Goal: Check status: Check status

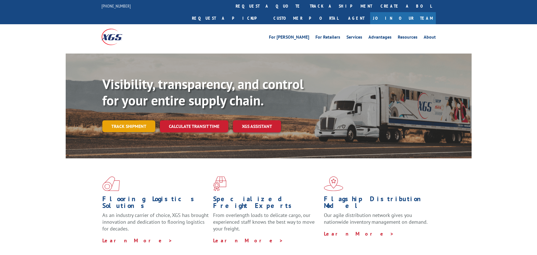
click at [139, 120] on link "Track shipment" at bounding box center [128, 126] width 53 height 12
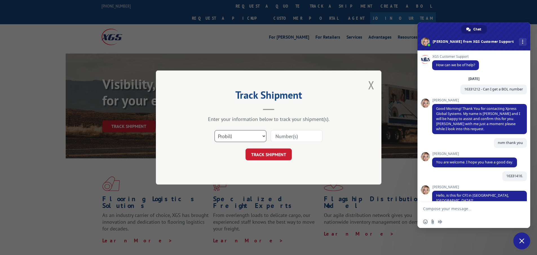
scroll to position [258, 0]
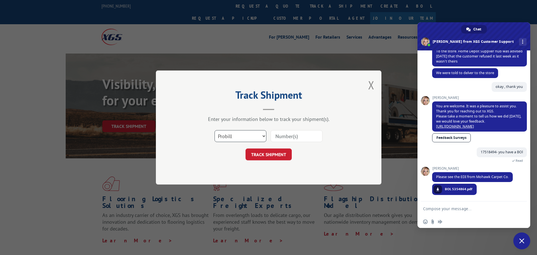
click at [232, 132] on select "Select category... Probill BOL PO" at bounding box center [241, 136] width 52 height 12
select select "po"
click at [215, 130] on select "Select category... Probill BOL PO" at bounding box center [241, 136] width 52 height 12
click at [285, 137] on input at bounding box center [297, 136] width 52 height 12
paste input "62522774"
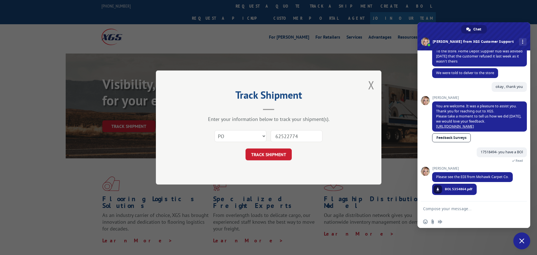
type input "62522774"
click at [277, 159] on button "TRACK SHIPMENT" at bounding box center [269, 155] width 46 height 12
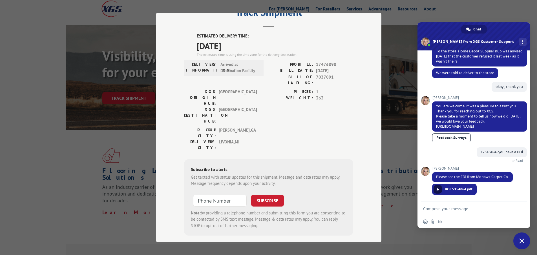
scroll to position [0, 0]
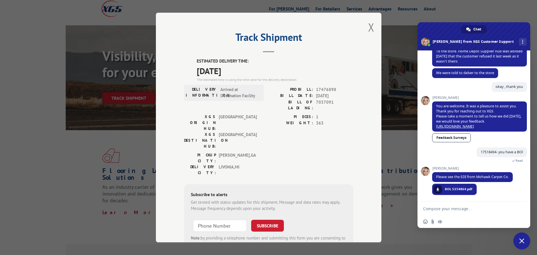
drag, startPoint x: 191, startPoint y: 59, endPoint x: 242, endPoint y: 77, distance: 53.5
click at [242, 77] on div "ESTIMATED DELIVERY TIME: [DATE] The estimated time is using the time zone for t…" at bounding box center [268, 159] width 169 height 203
click at [370, 25] on button "Close modal" at bounding box center [371, 27] width 6 height 15
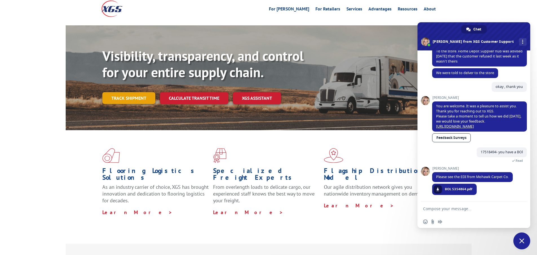
click at [140, 92] on link "Track shipment" at bounding box center [128, 98] width 53 height 12
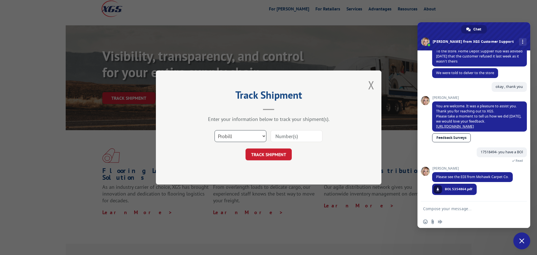
click at [248, 138] on select "Select category... Probill BOL PO" at bounding box center [241, 136] width 52 height 12
select select "po"
click at [215, 130] on select "Select category... Probill BOL PO" at bounding box center [241, 136] width 52 height 12
click at [290, 137] on input at bounding box center [297, 136] width 52 height 12
paste input "62522769"
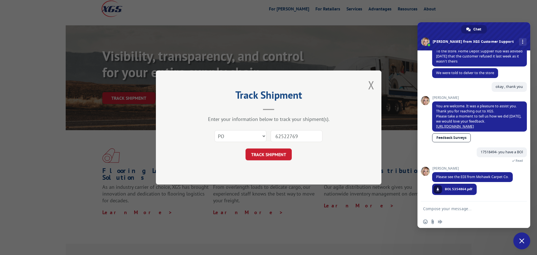
type input "62522769"
click at [261, 164] on div "Track Shipment Enter your information below to track your shipment(s). Select c…" at bounding box center [269, 128] width 226 height 114
click at [264, 147] on form "Select category... Probill BOL PO 62522769 TRACK SHIPMENT" at bounding box center [268, 144] width 169 height 34
click at [268, 155] on button "TRACK SHIPMENT" at bounding box center [269, 155] width 46 height 12
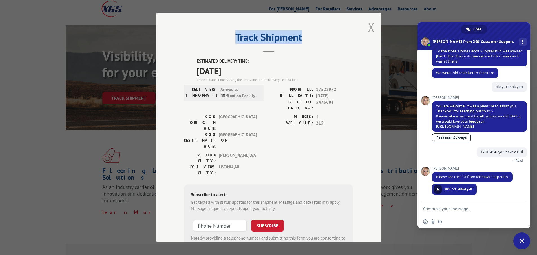
click at [371, 28] on div "Track Shipment ESTIMATED DELIVERY TIME: [DATE] The estimated time is using the …" at bounding box center [269, 128] width 226 height 230
click at [371, 29] on button "Close modal" at bounding box center [371, 27] width 6 height 15
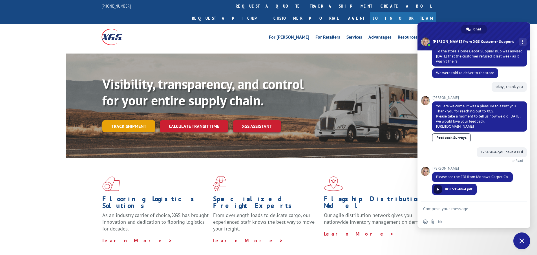
click at [137, 120] on link "Track shipment" at bounding box center [128, 126] width 53 height 12
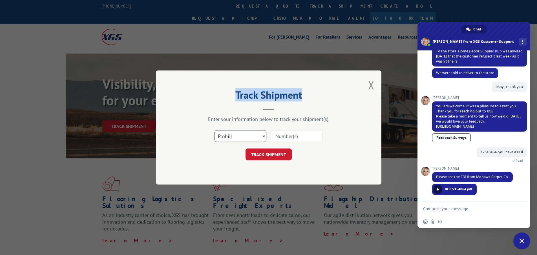
click at [240, 135] on select "Select category... Probill BOL PO" at bounding box center [241, 136] width 52 height 12
select select "po"
click at [215, 130] on select "Select category... Probill BOL PO" at bounding box center [241, 136] width 52 height 12
click at [285, 142] on div "Select category... Probill BOL PO" at bounding box center [268, 136] width 169 height 19
click at [289, 137] on input at bounding box center [297, 136] width 52 height 12
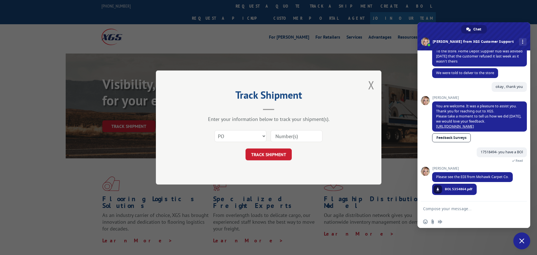
paste input "37534514"
type input "37534514"
click at [288, 162] on div "Track Shipment Enter your information below to track your shipment(s). Select c…" at bounding box center [269, 128] width 226 height 114
drag, startPoint x: 281, startPoint y: 149, endPoint x: 276, endPoint y: 154, distance: 6.6
click at [281, 149] on button "TRACK SHIPMENT" at bounding box center [269, 155] width 46 height 12
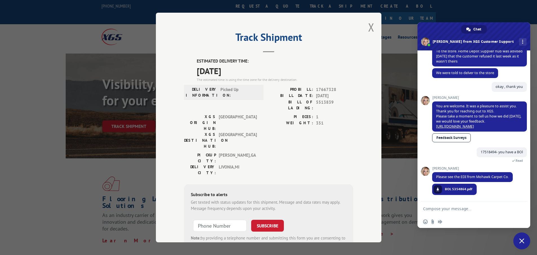
drag, startPoint x: 200, startPoint y: 58, endPoint x: 195, endPoint y: 56, distance: 5.4
click at [199, 56] on div "Track Shipment ESTIMATED DELIVERY TIME: [DATE] The estimated time is using the …" at bounding box center [269, 128] width 226 height 230
drag, startPoint x: 193, startPoint y: 57, endPoint x: 247, endPoint y: 72, distance: 55.6
click at [247, 72] on div "Track Shipment ESTIMATED DELIVERY TIME: [DATE] The estimated time is using the …" at bounding box center [269, 128] width 226 height 230
copy div "ESTIMATED DELIVERY TIME: [DATE]"
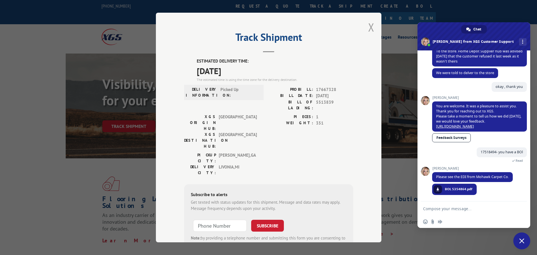
click at [368, 28] on button "Close modal" at bounding box center [371, 27] width 6 height 15
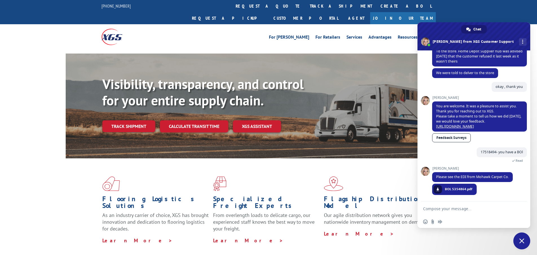
drag, startPoint x: 145, startPoint y: 112, endPoint x: 163, endPoint y: 117, distance: 18.9
click at [145, 120] on link "Track shipment" at bounding box center [128, 126] width 53 height 12
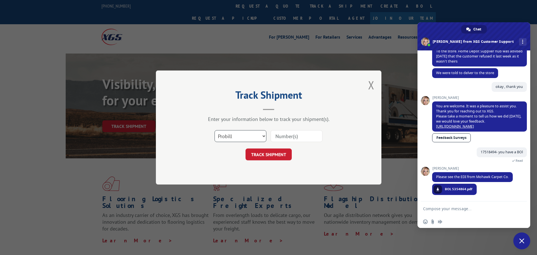
drag, startPoint x: 239, startPoint y: 134, endPoint x: 240, endPoint y: 141, distance: 6.5
click at [239, 134] on select "Select category... Probill BOL PO" at bounding box center [241, 136] width 52 height 12
select select "po"
click at [215, 130] on select "Select category... Probill BOL PO" at bounding box center [241, 136] width 52 height 12
click at [305, 136] on input at bounding box center [297, 136] width 52 height 12
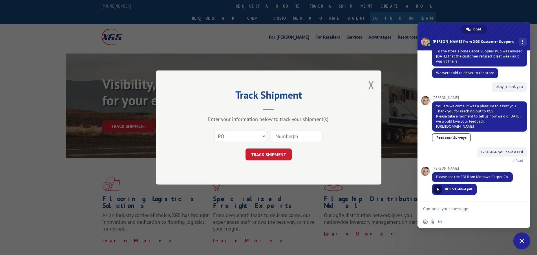
paste input "38535828"
type input "38535828"
click at [281, 162] on div "Track Shipment Enter your information below to track your shipment(s). Select c…" at bounding box center [269, 128] width 226 height 114
click at [282, 155] on button "TRACK SHIPMENT" at bounding box center [269, 155] width 46 height 12
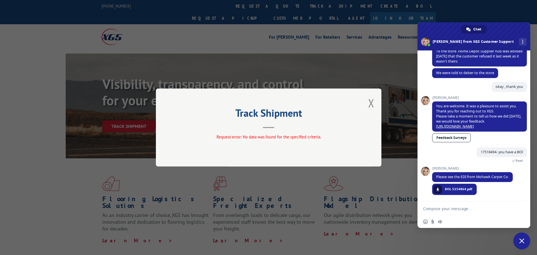
click at [371, 101] on button "Close modal" at bounding box center [371, 103] width 6 height 15
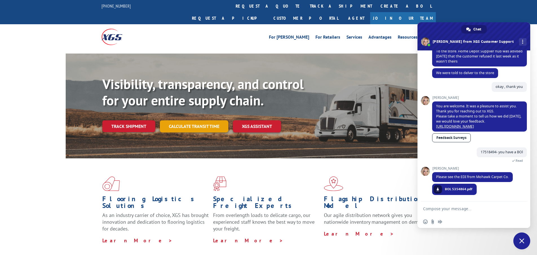
click at [201, 120] on link "Calculate transit time" at bounding box center [194, 126] width 69 height 12
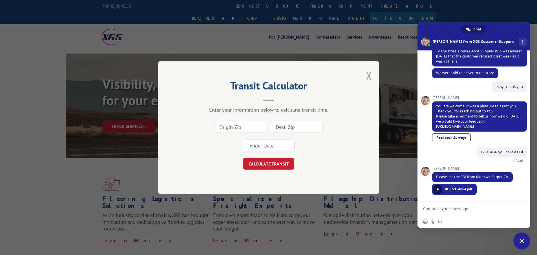
drag, startPoint x: 377, startPoint y: 71, endPoint x: 370, endPoint y: 75, distance: 8.1
click at [373, 72] on div "Transit Calculator Enter your information below to calculate transit time. CALC…" at bounding box center [268, 127] width 221 height 133
click at [369, 76] on button "Close modal" at bounding box center [369, 75] width 6 height 15
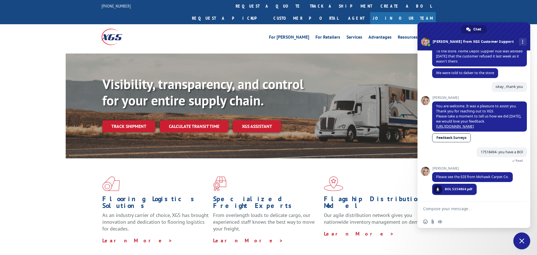
click at [125, 120] on link "Track shipment" at bounding box center [128, 126] width 53 height 12
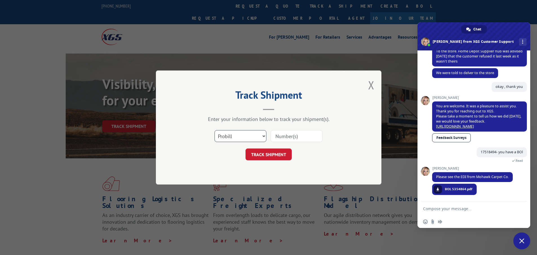
drag, startPoint x: 219, startPoint y: 136, endPoint x: 221, endPoint y: 140, distance: 4.5
click at [219, 136] on select "Select category... Probill BOL PO" at bounding box center [241, 136] width 52 height 12
select select "po"
click at [215, 130] on select "Select category... Probill BOL PO" at bounding box center [241, 136] width 52 height 12
click at [295, 132] on input at bounding box center [297, 136] width 52 height 12
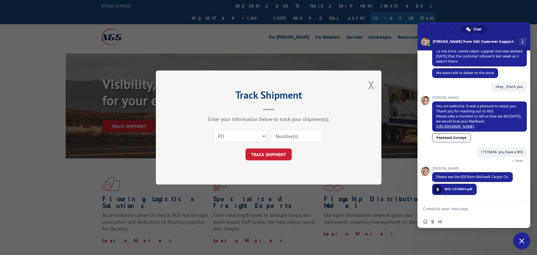
paste input "38535828"
type input "38535828"
click at [281, 150] on button "TRACK SHIPMENT" at bounding box center [269, 155] width 46 height 12
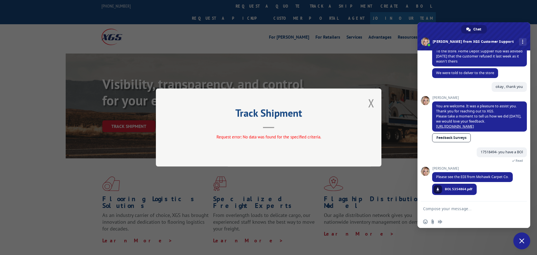
click at [374, 105] on button "Close modal" at bounding box center [371, 103] width 6 height 15
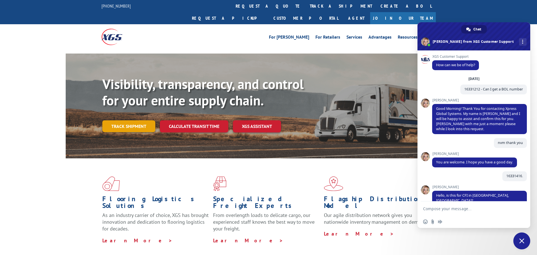
click at [129, 120] on link "Track shipment" at bounding box center [128, 126] width 53 height 12
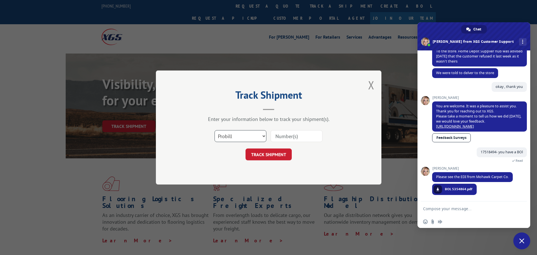
drag, startPoint x: 245, startPoint y: 133, endPoint x: 245, endPoint y: 139, distance: 6.2
click at [245, 133] on select "Select category... Probill BOL PO" at bounding box center [241, 136] width 52 height 12
select select "po"
click at [215, 130] on select "Select category... Probill BOL PO" at bounding box center [241, 136] width 52 height 12
click at [285, 138] on input at bounding box center [297, 136] width 52 height 12
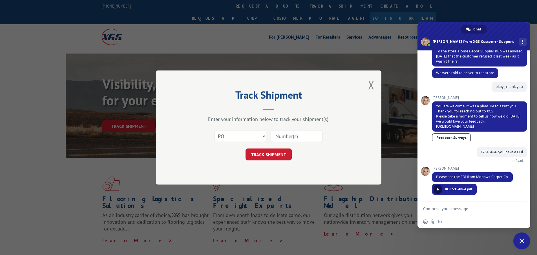
paste input "51536831"
type input "51536831"
drag, startPoint x: 283, startPoint y: 153, endPoint x: 281, endPoint y: 156, distance: 3.7
click at [283, 153] on button "TRACK SHIPMENT" at bounding box center [269, 155] width 46 height 12
